Goal: Transaction & Acquisition: Purchase product/service

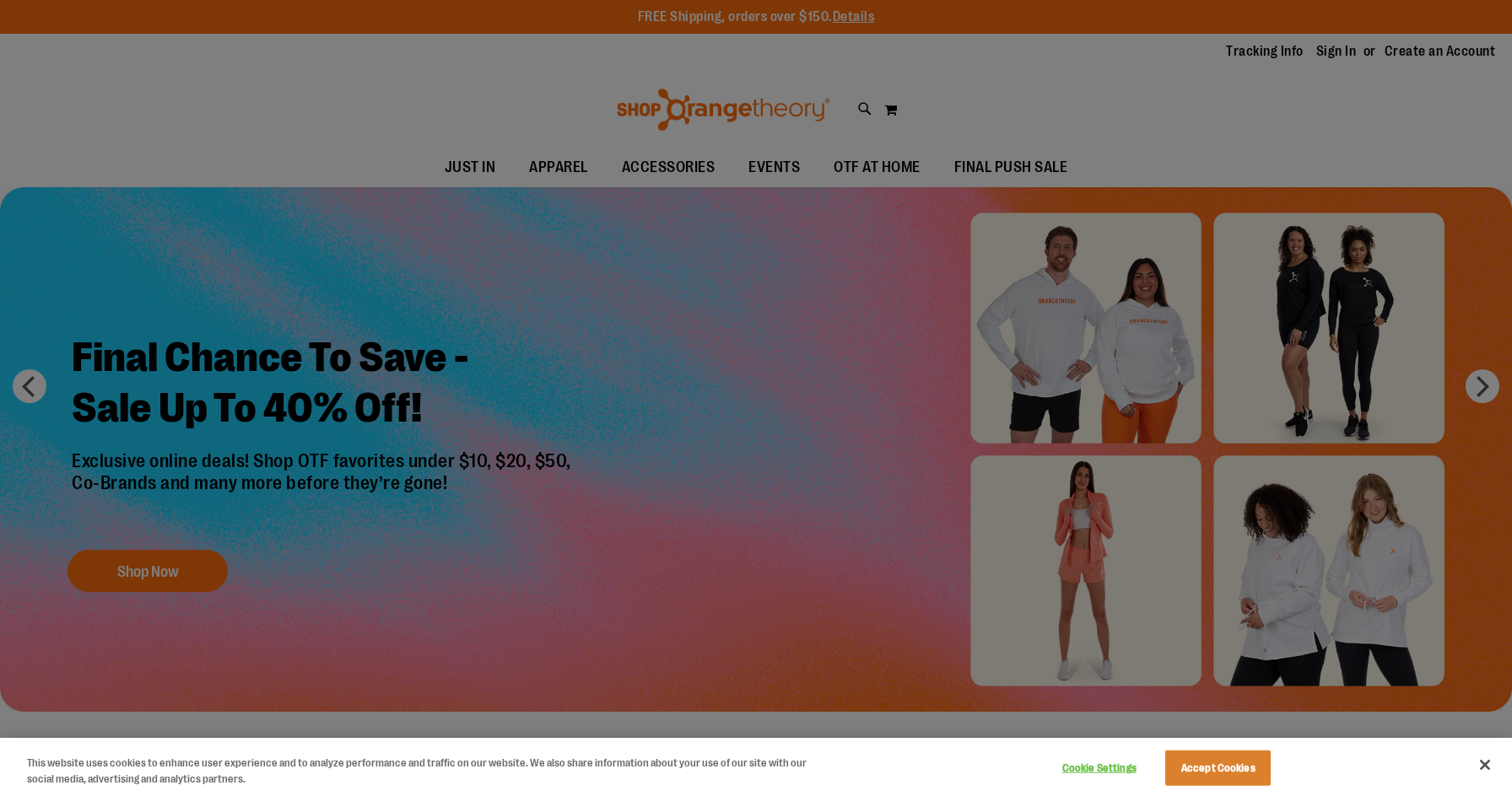
click at [1484, 769] on button "Close" at bounding box center [1485, 765] width 37 height 37
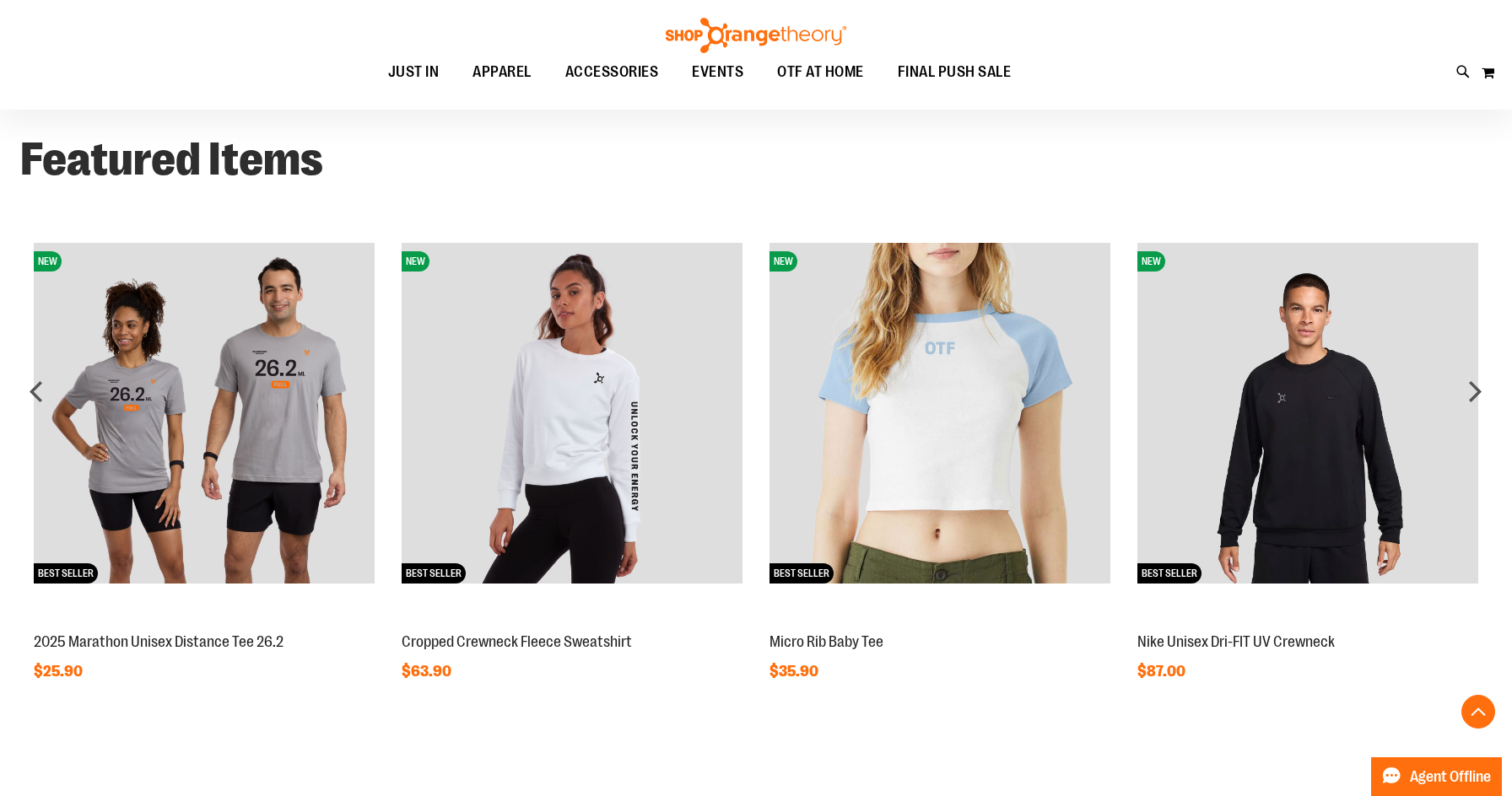
scroll to position [1440, 0]
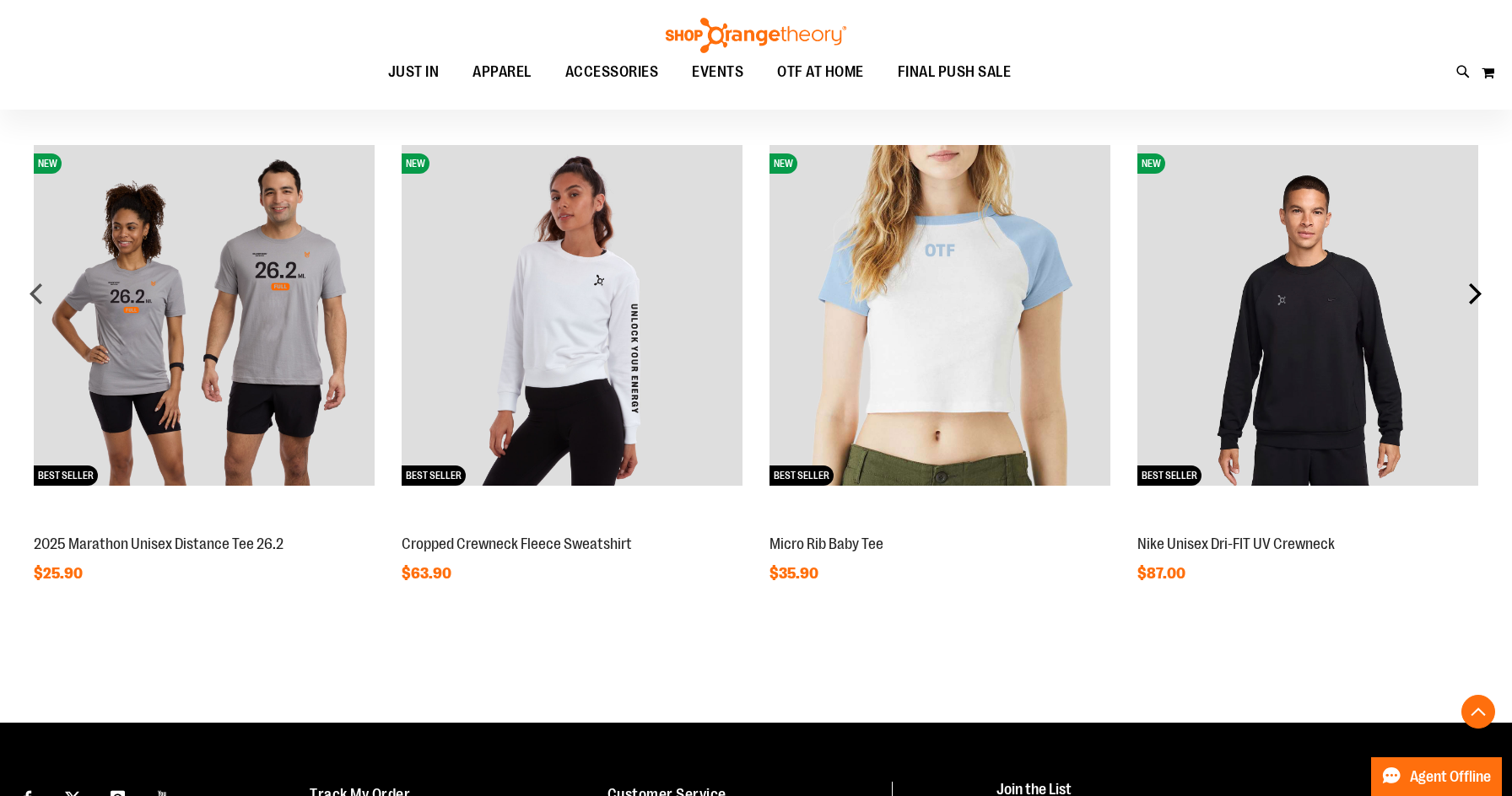
click at [1483, 288] on div "next" at bounding box center [1475, 293] width 34 height 34
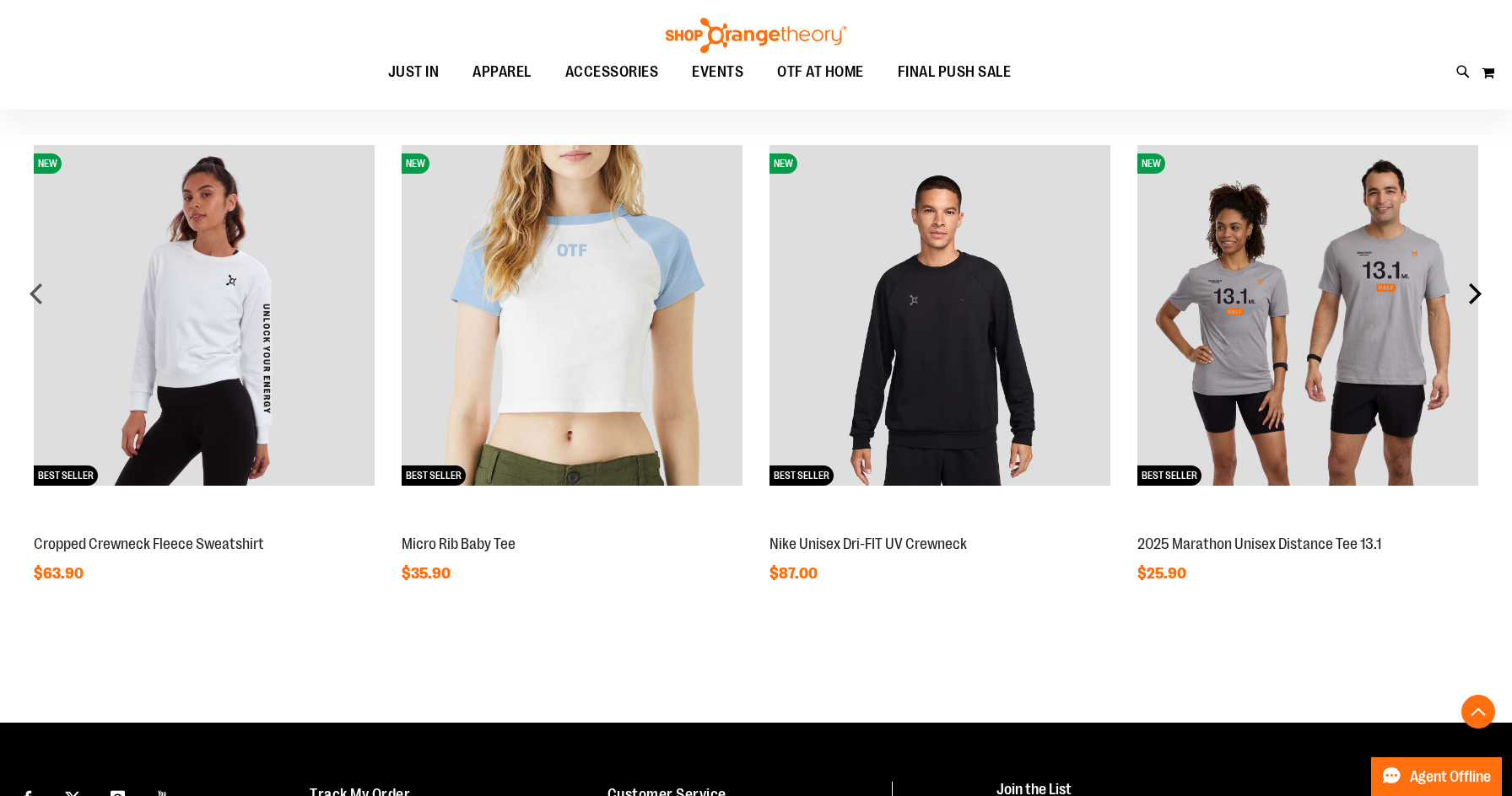
click at [1472, 296] on div "next" at bounding box center [1475, 293] width 34 height 34
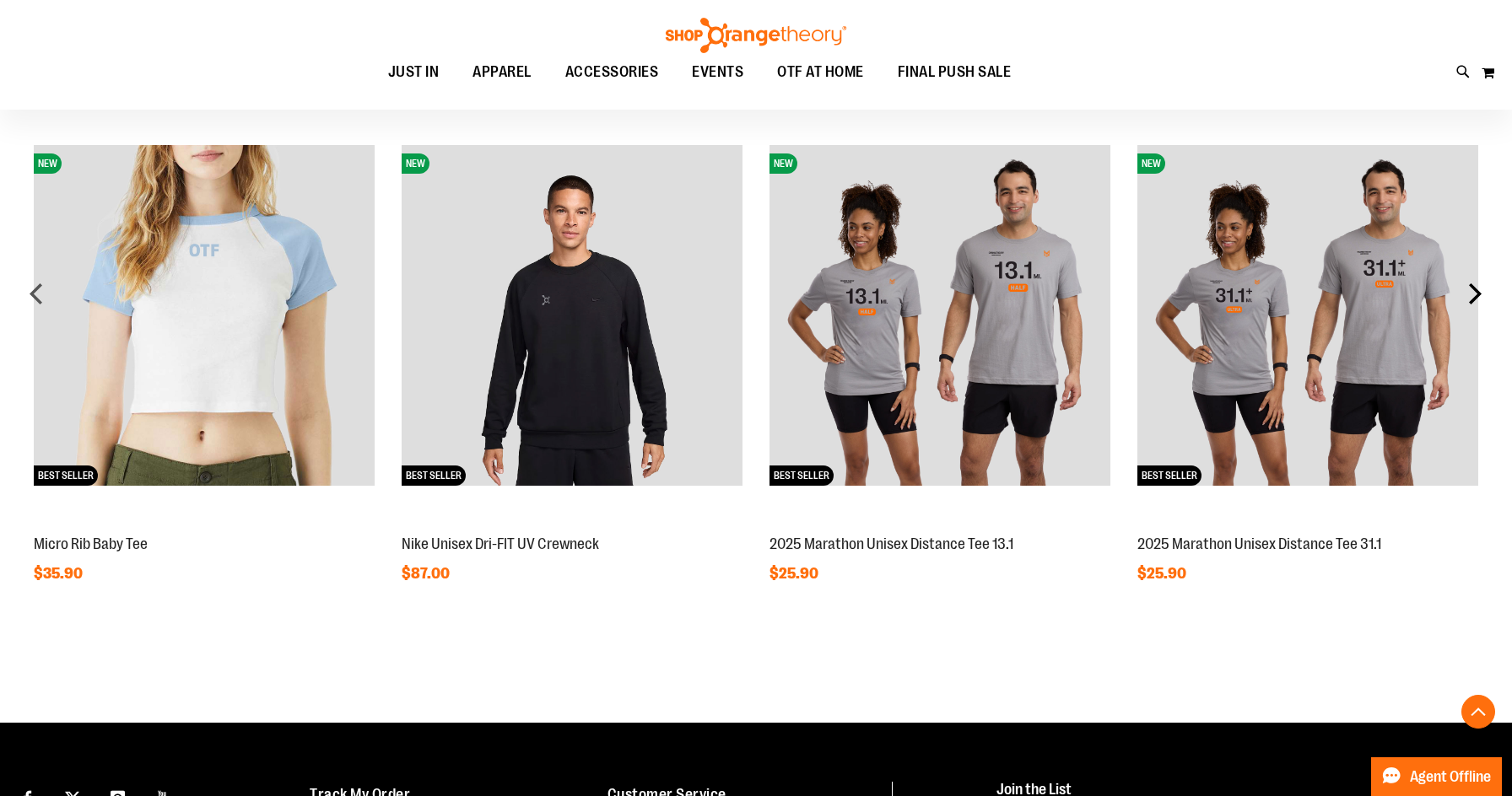
click at [1472, 296] on div "next" at bounding box center [1475, 293] width 34 height 34
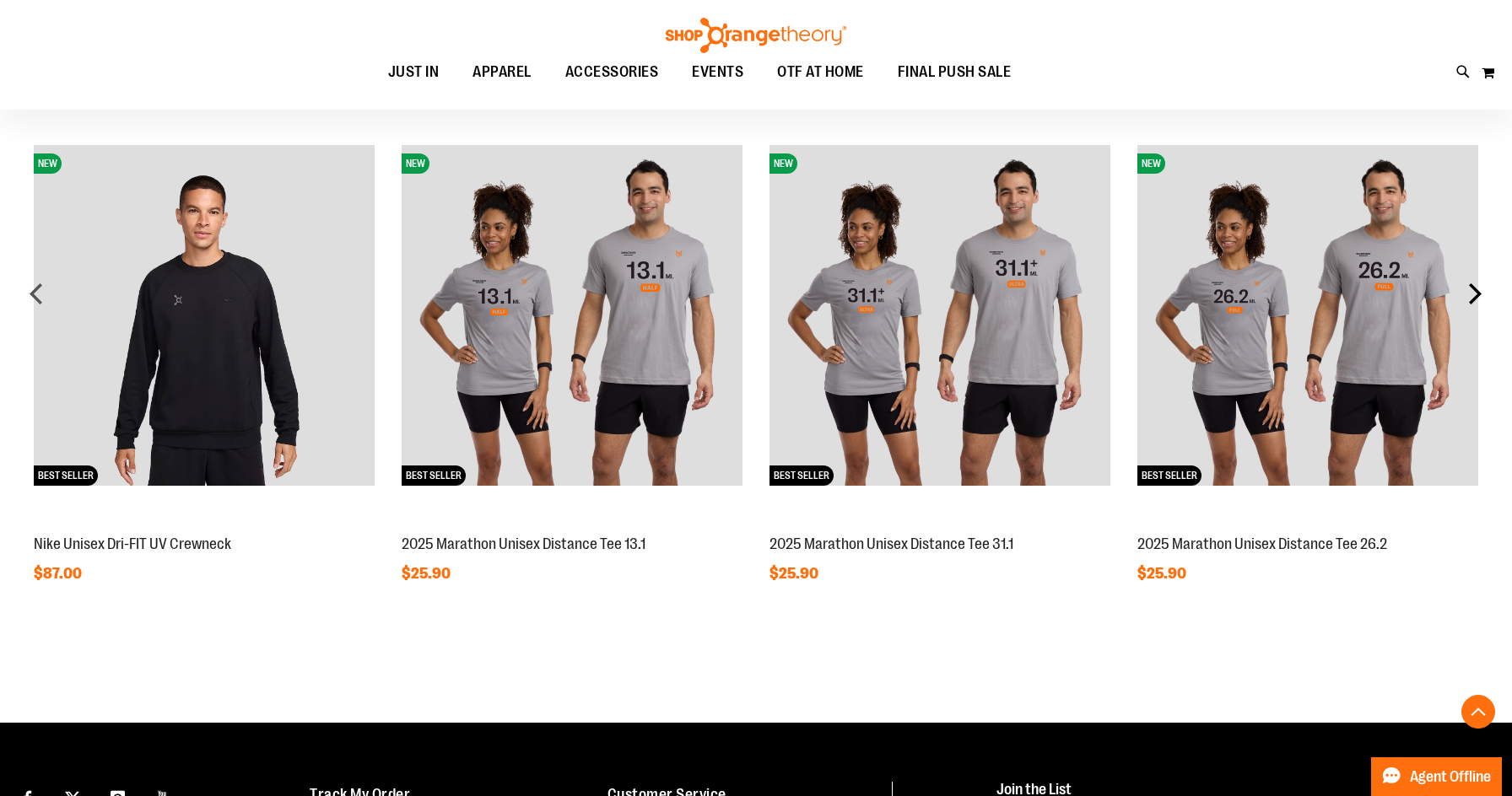
click at [1472, 296] on div "next" at bounding box center [1475, 293] width 34 height 34
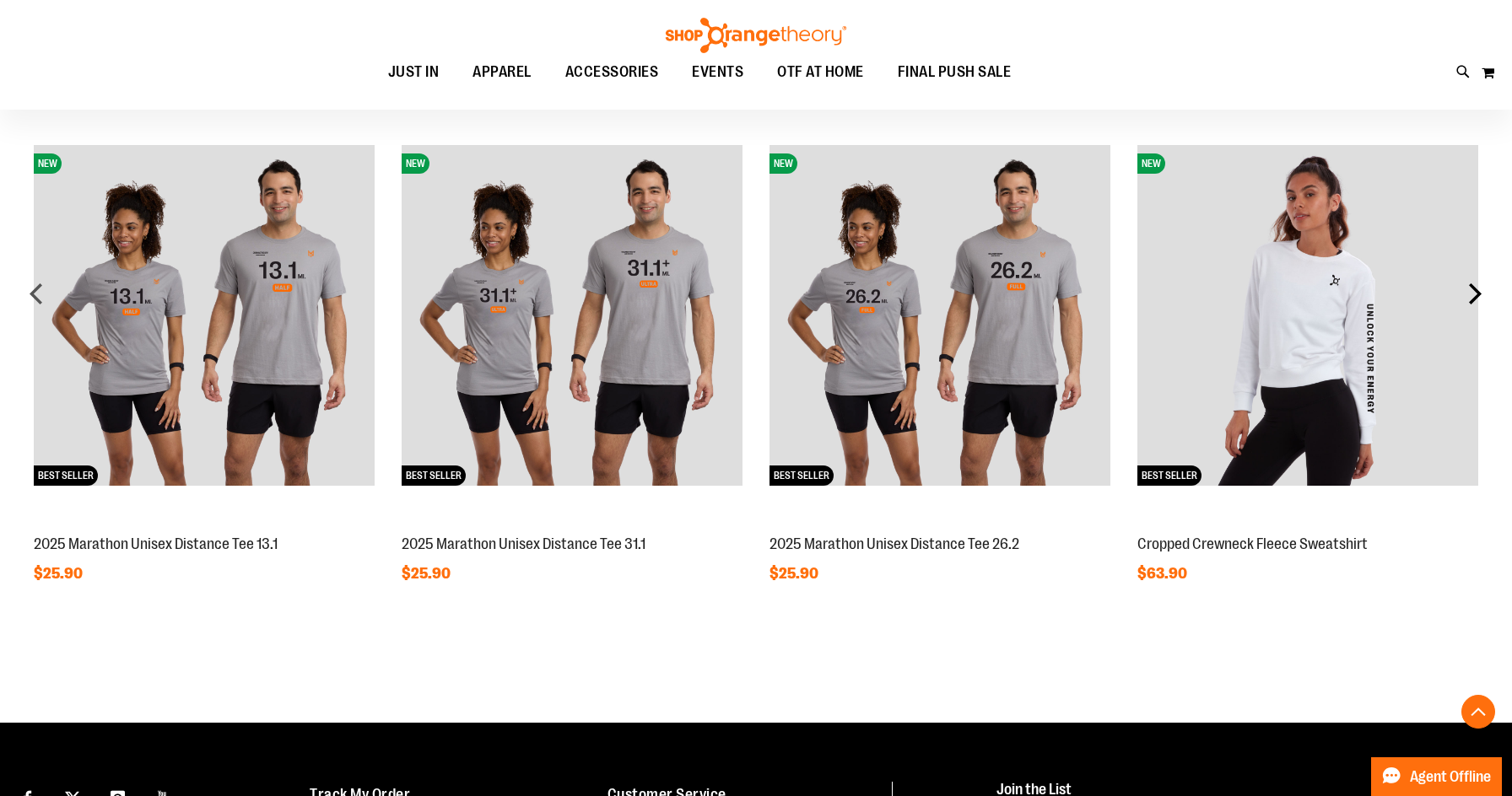
click at [1472, 296] on div "next" at bounding box center [1475, 293] width 34 height 34
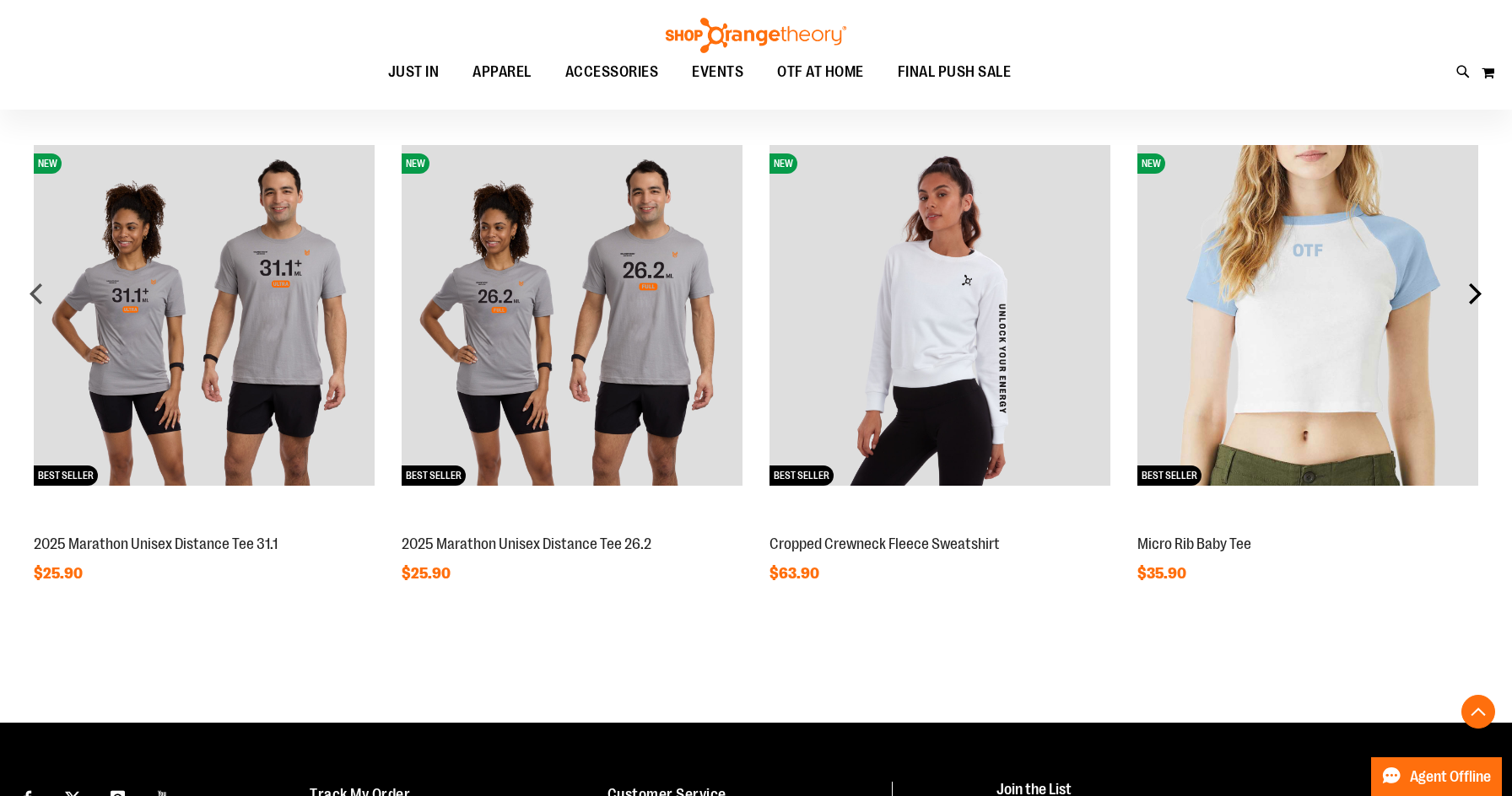
click at [1472, 296] on div "next" at bounding box center [1475, 293] width 34 height 34
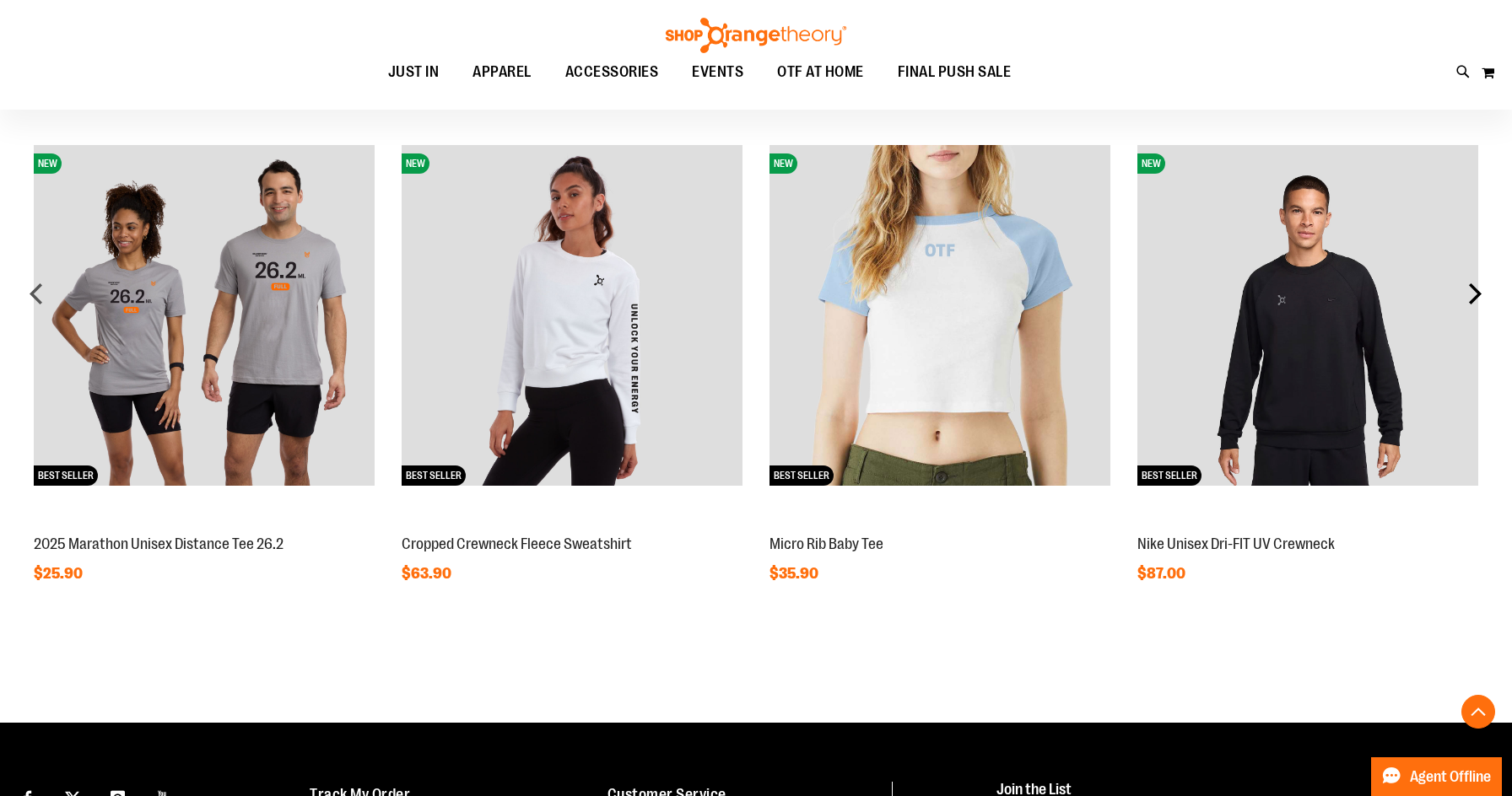
click at [1472, 296] on div "next" at bounding box center [1475, 293] width 34 height 34
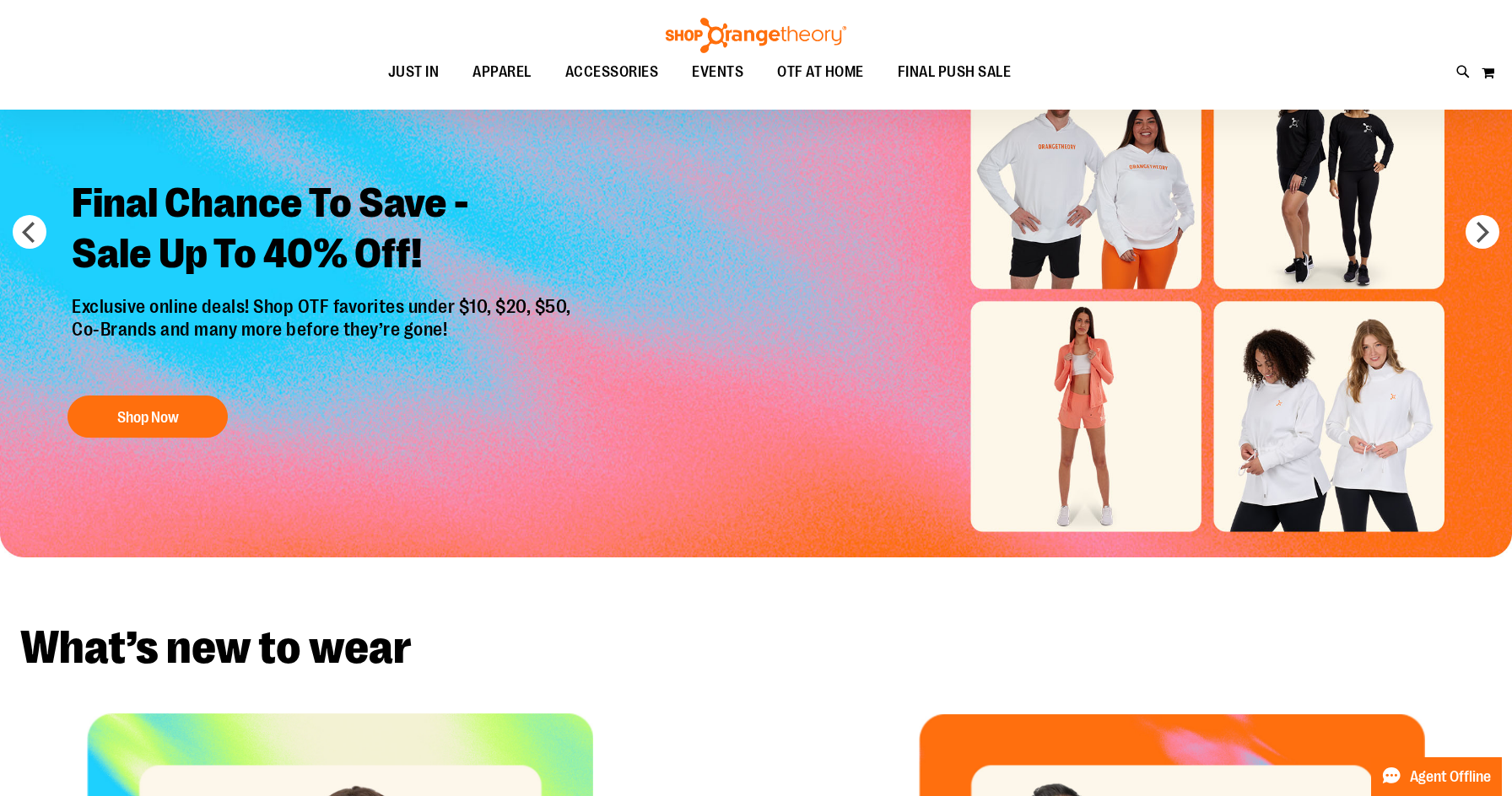
scroll to position [0, 0]
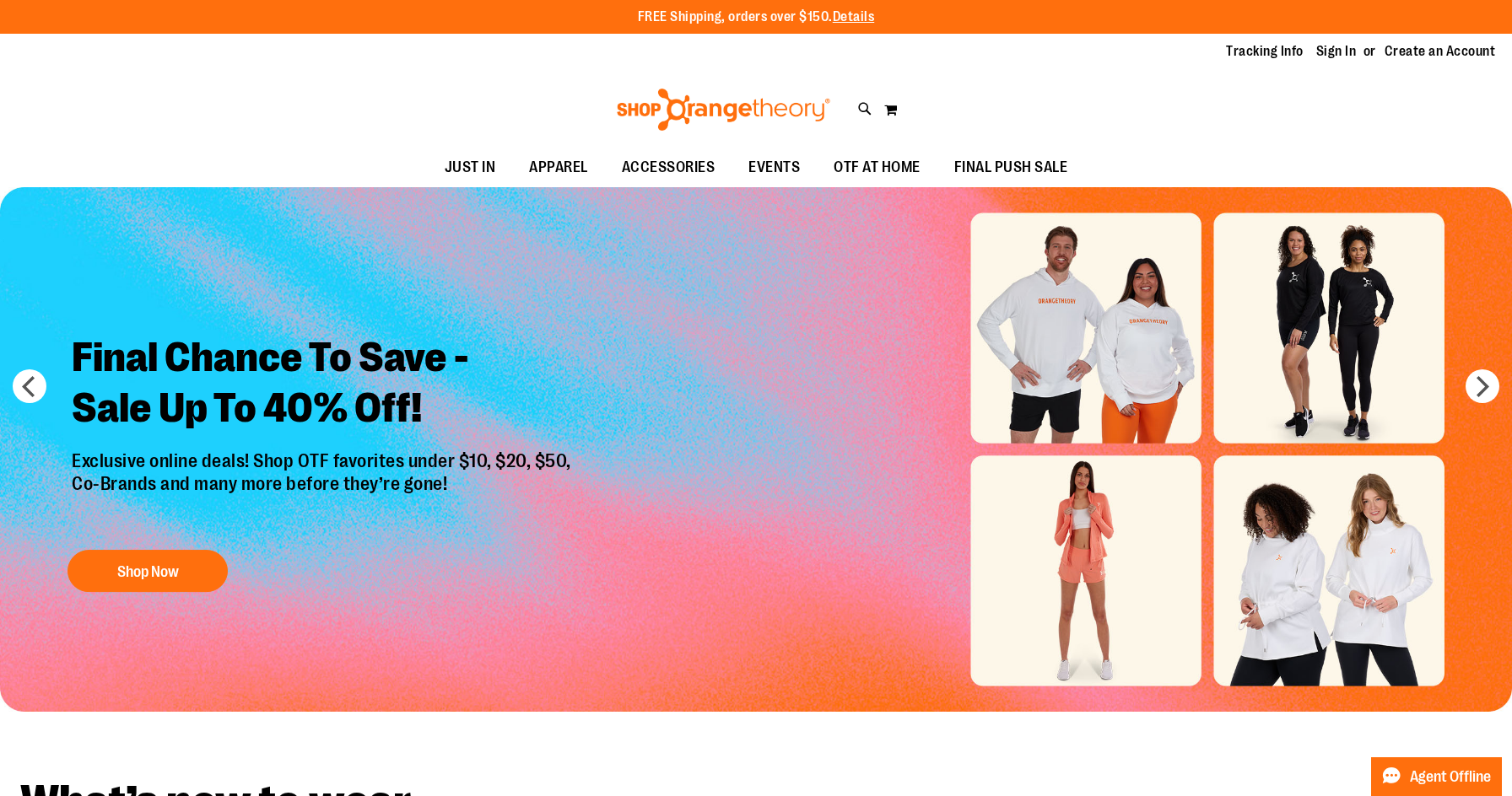
click at [1075, 496] on img "Slide 1 of 6" at bounding box center [756, 450] width 1512 height 525
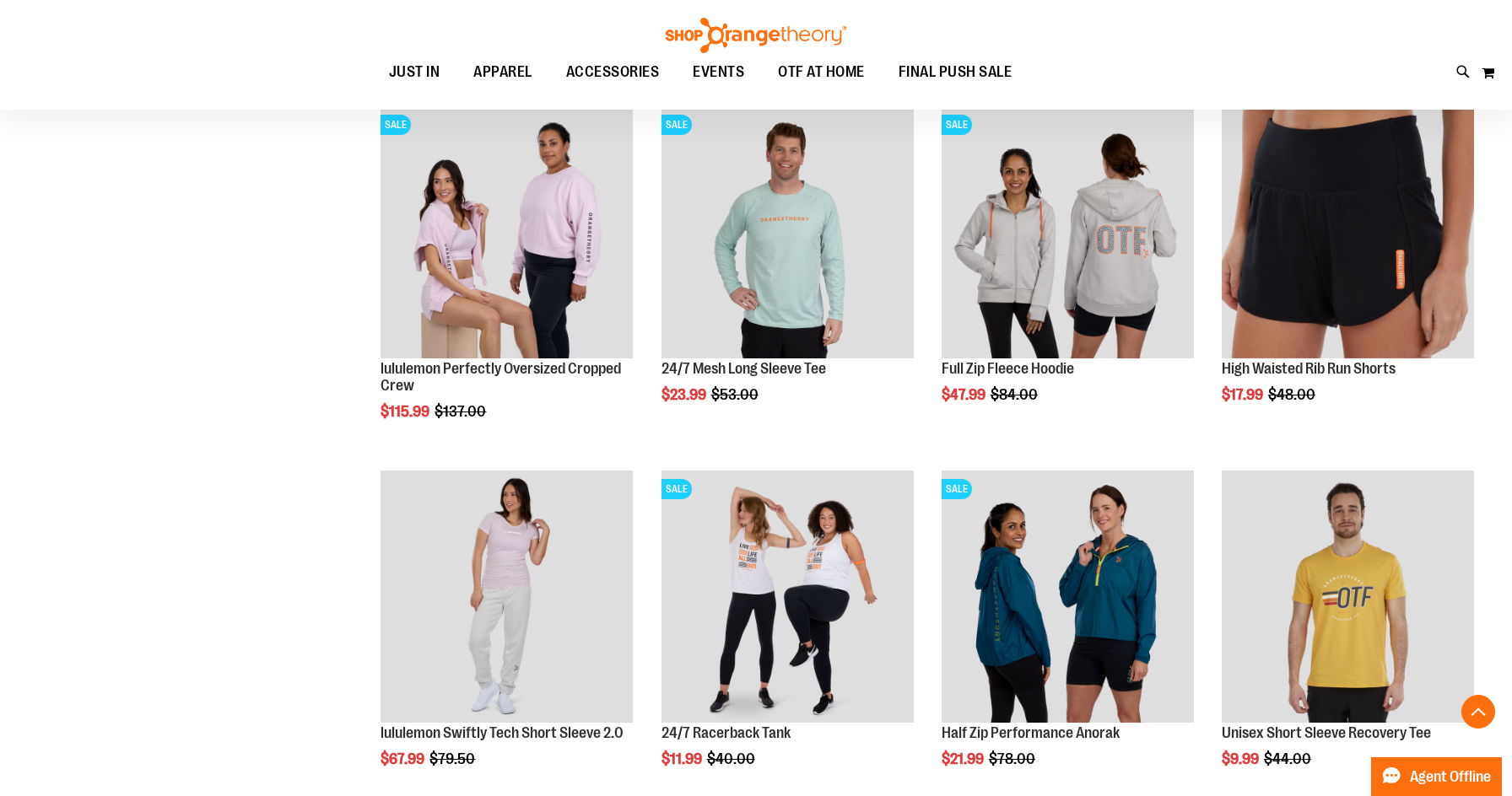
scroll to position [602, 0]
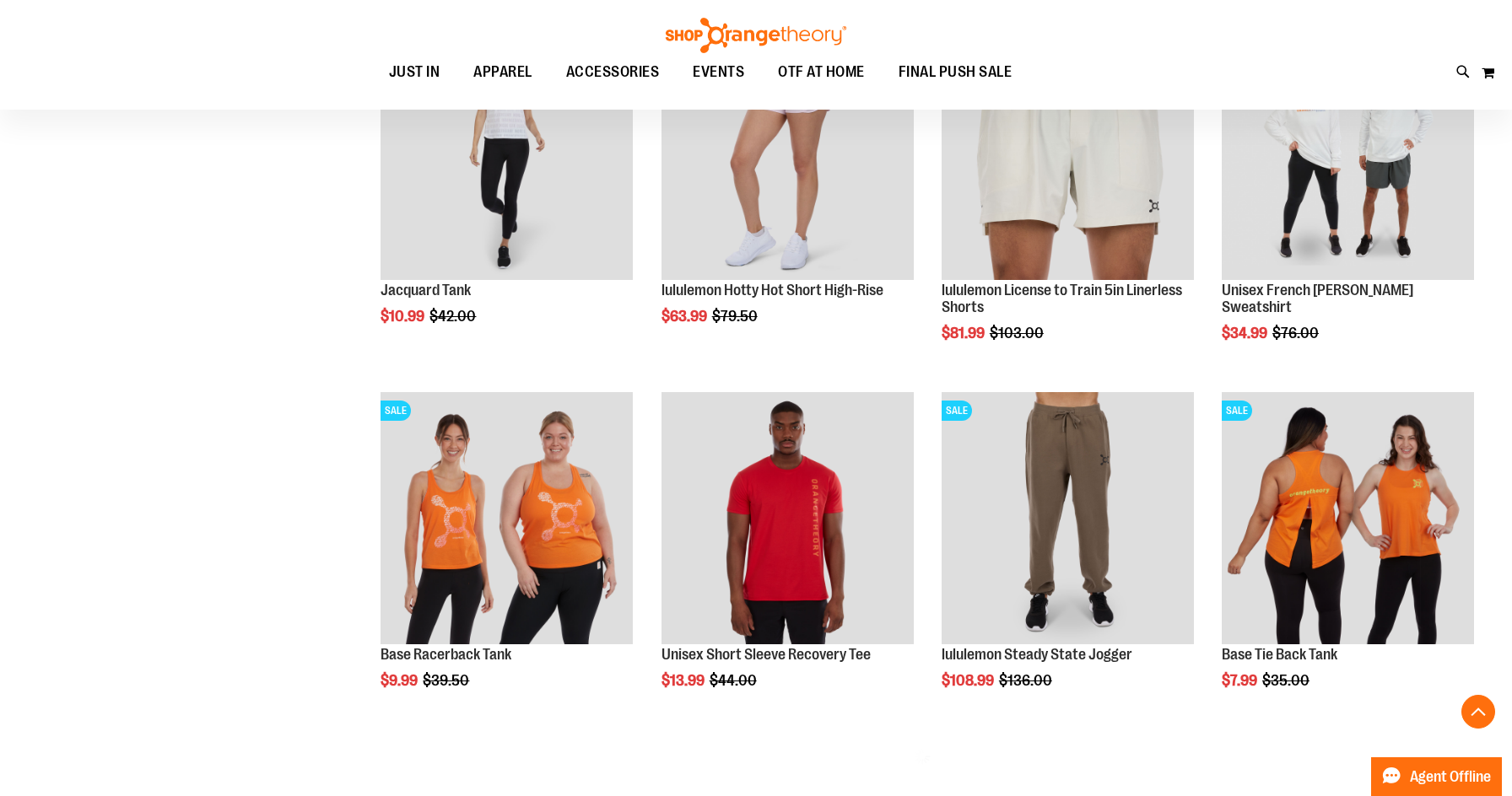
scroll to position [2090, 0]
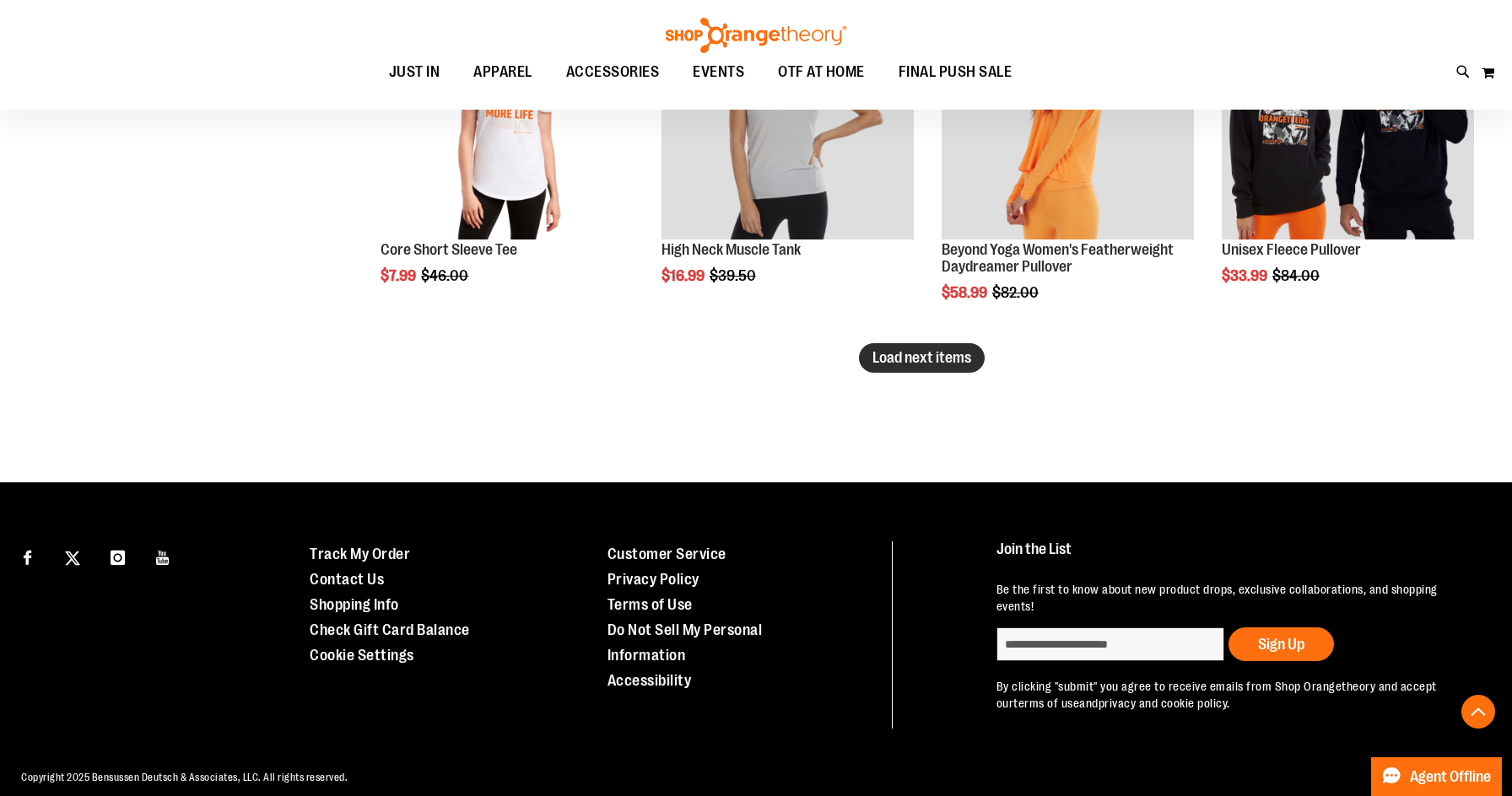
click at [912, 362] on span "Load next items" at bounding box center [922, 358] width 99 height 17
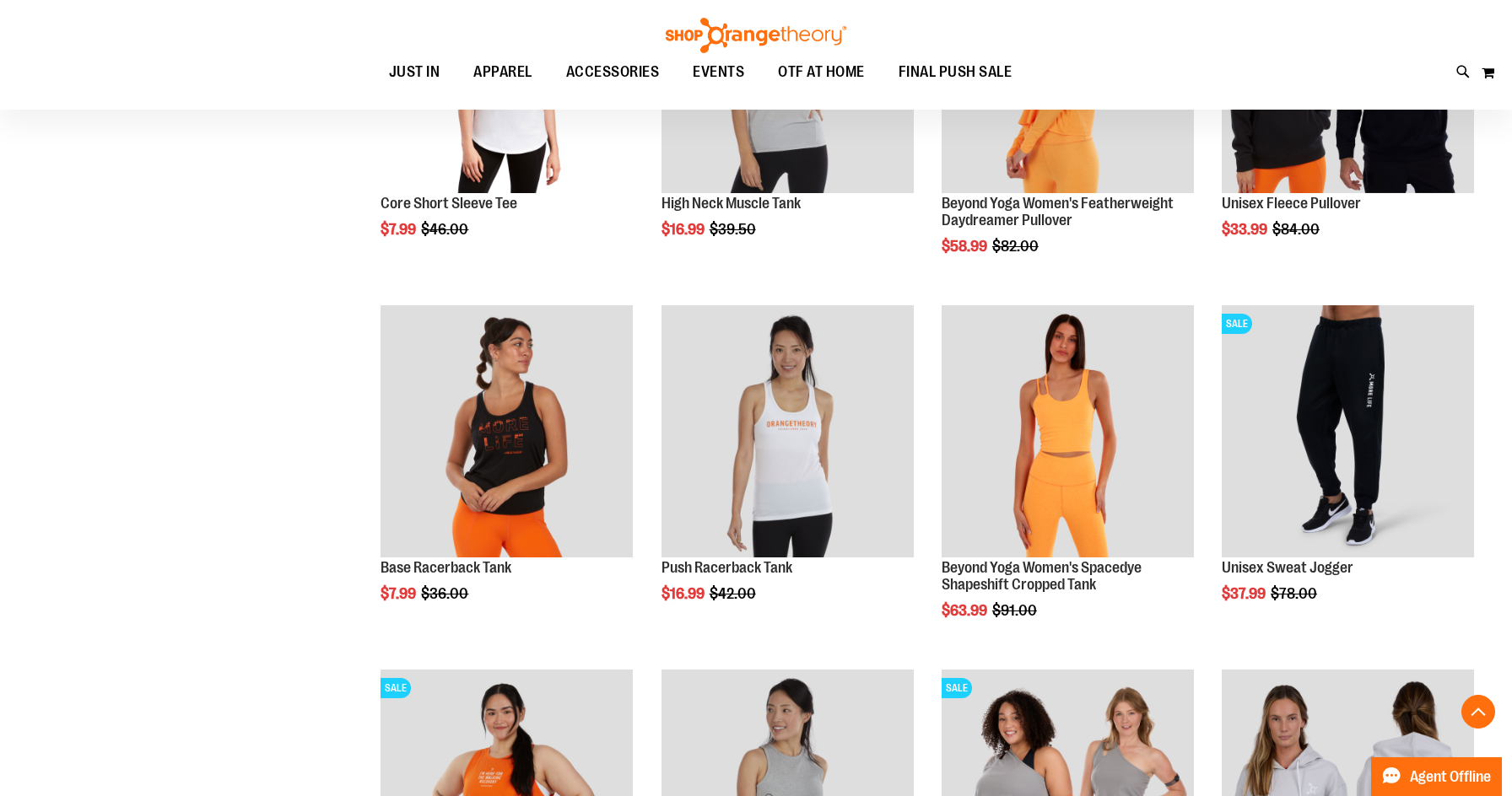
scroll to position [3351, 0]
